Goal: Find specific page/section: Find specific page/section

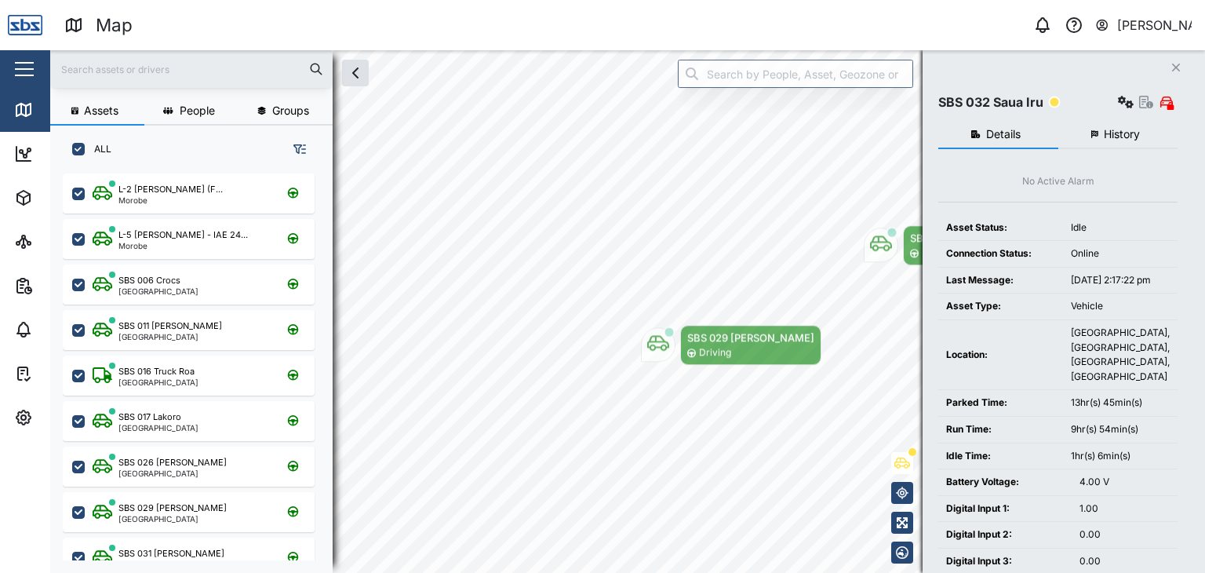
scroll to position [380, 245]
click at [109, 72] on input "text" at bounding box center [192, 69] width 264 height 24
type input "32"
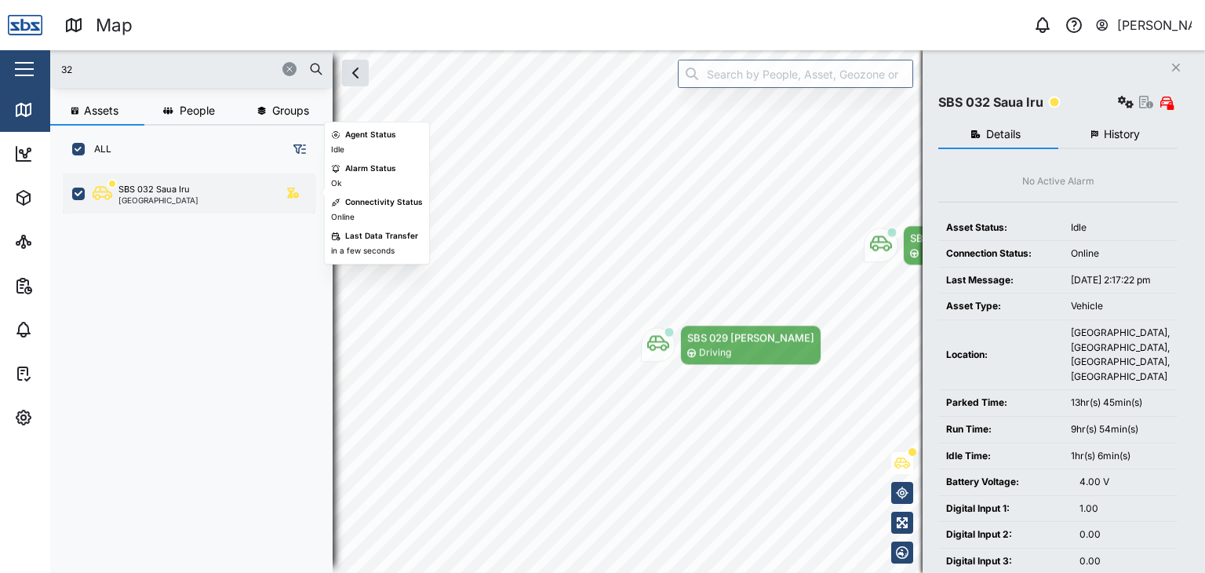
click at [185, 208] on div "SBS 032 Saua Iru [GEOGRAPHIC_DATA]" at bounding box center [189, 193] width 252 height 40
click at [193, 202] on div "SBS 032 Saua Iru [GEOGRAPHIC_DATA]" at bounding box center [199, 193] width 213 height 21
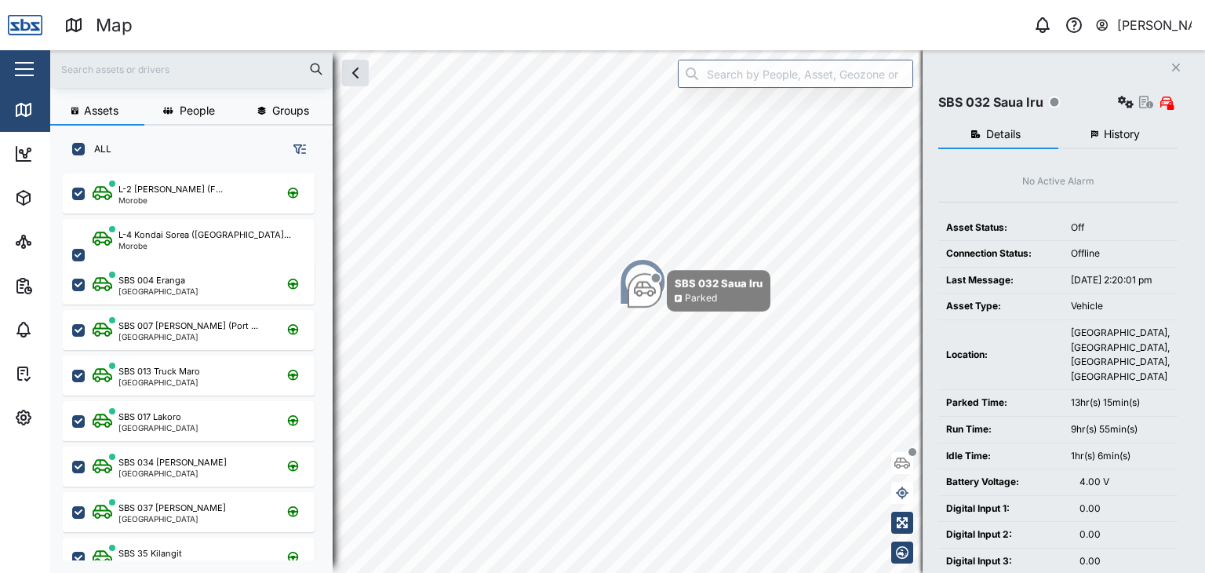
click at [166, 73] on input "text" at bounding box center [192, 69] width 264 height 24
type input "32"
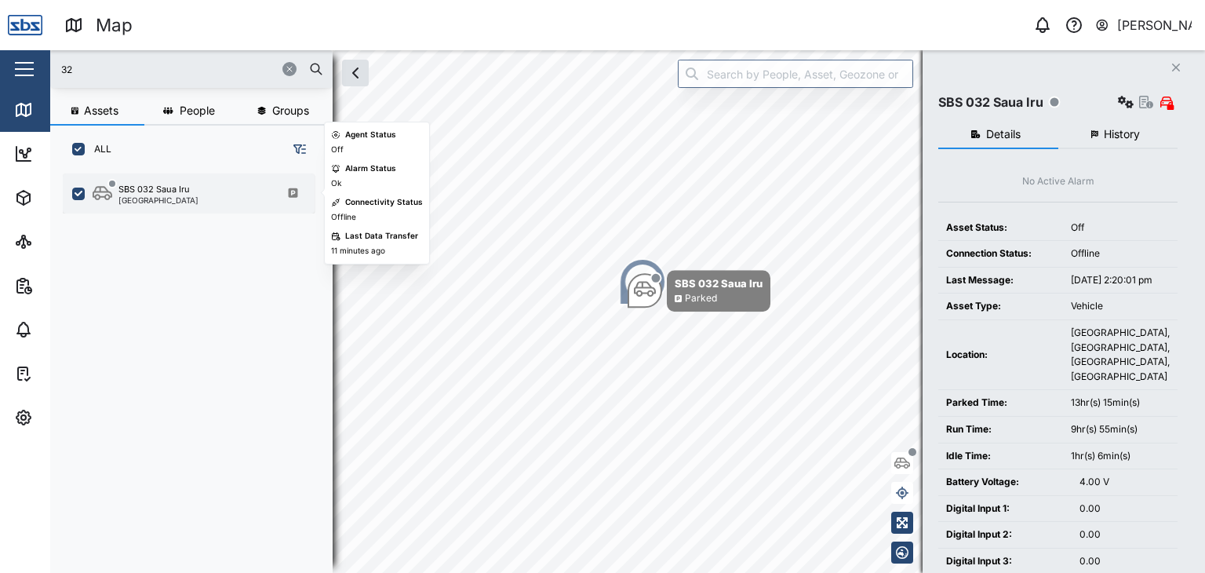
click at [147, 199] on div "[GEOGRAPHIC_DATA]" at bounding box center [159, 200] width 80 height 8
